Goal: Check status: Check status

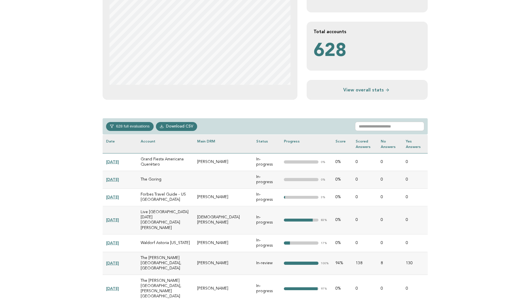
scroll to position [173, 0]
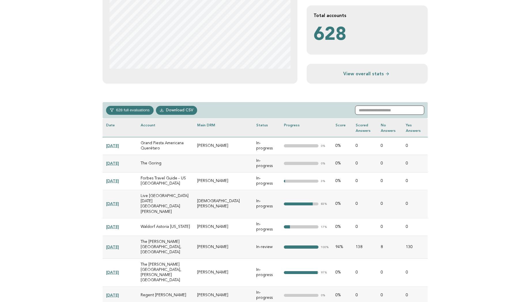
click at [376, 110] on input "text" at bounding box center [389, 109] width 69 height 9
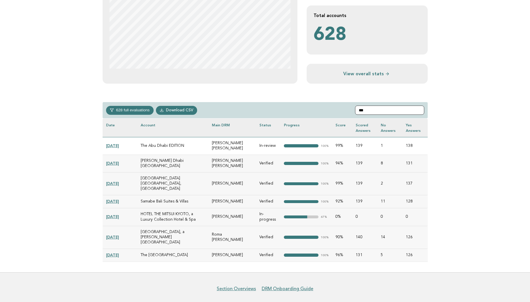
type input "***"
click at [119, 144] on link "[DATE]" at bounding box center [112, 145] width 13 height 5
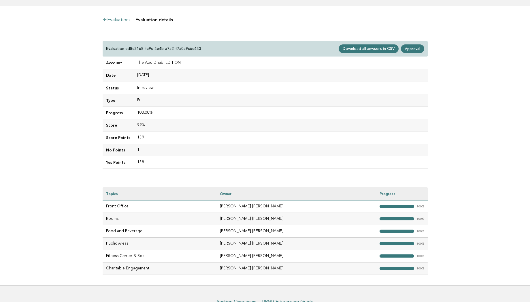
scroll to position [26, 0]
click at [415, 49] on link "Approval" at bounding box center [412, 49] width 23 height 9
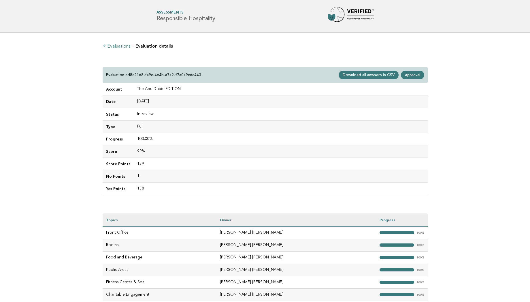
scroll to position [26, 0]
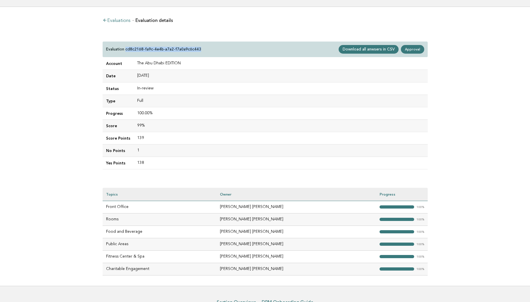
drag, startPoint x: 198, startPoint y: 48, endPoint x: 126, endPoint y: 49, distance: 72.1
click at [126, 49] on div "Evaluation cd8c2168-fa9c-4e4b-a7a2-f7a0a9c6c443 Download all anwsers in CSV App…" at bounding box center [265, 50] width 325 height 16
copy p "cd8c2168-fa9c-4e4b-a7a2-f7a0a9c6c443"
click at [418, 50] on link "Approval" at bounding box center [412, 49] width 23 height 9
